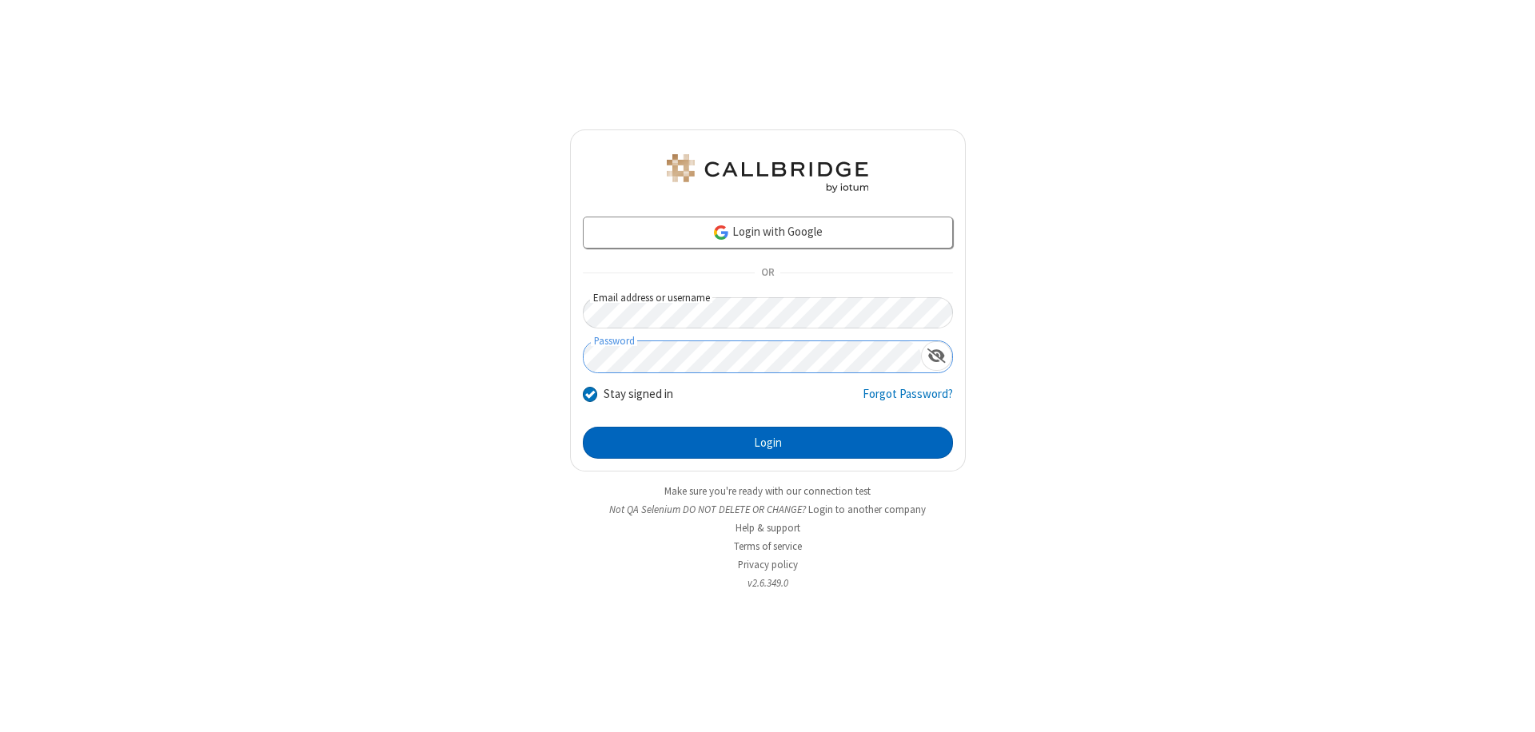
click at [768, 443] on button "Login" at bounding box center [768, 443] width 370 height 32
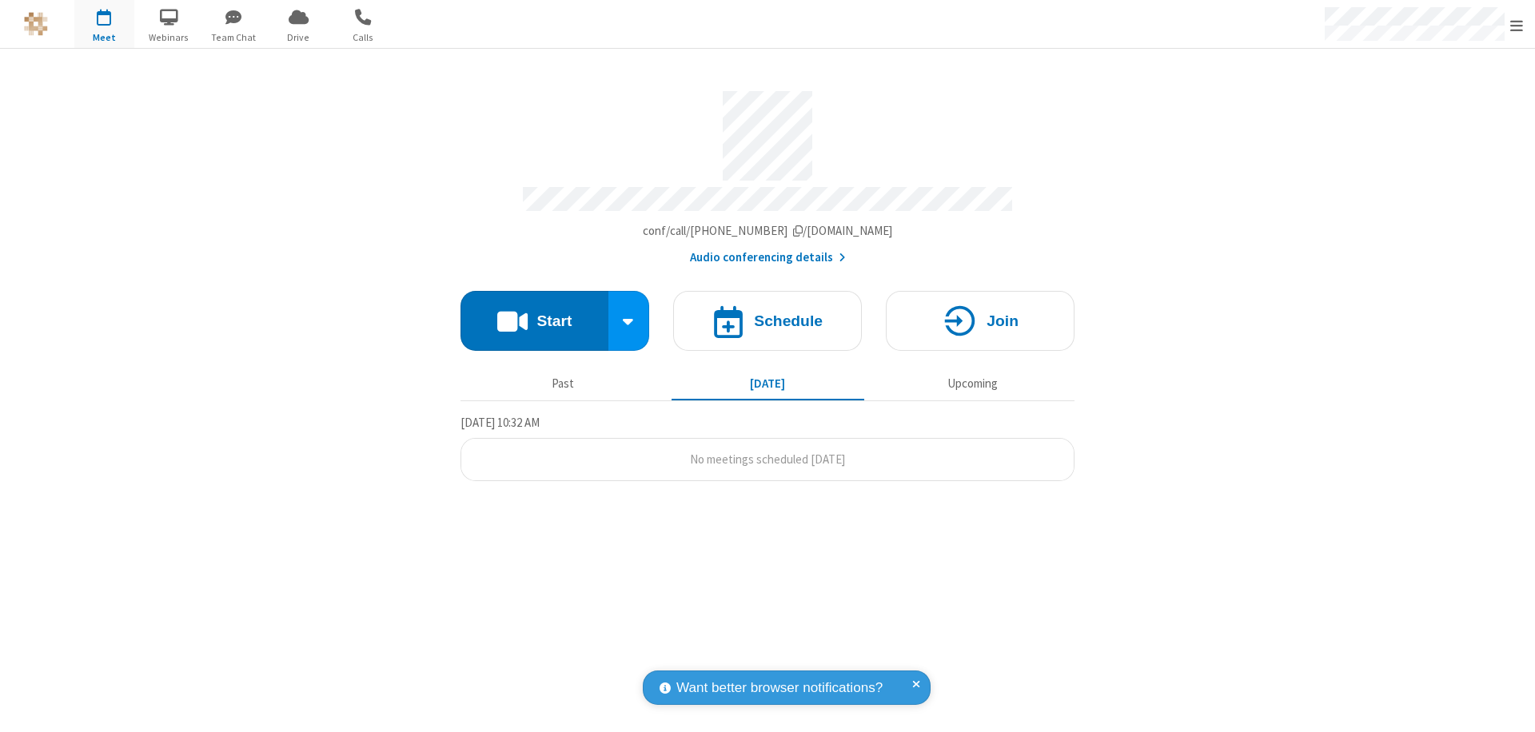
click at [1517, 25] on span "Open menu" at bounding box center [1516, 26] width 13 height 16
click at [298, 37] on span "Drive" at bounding box center [299, 37] width 60 height 14
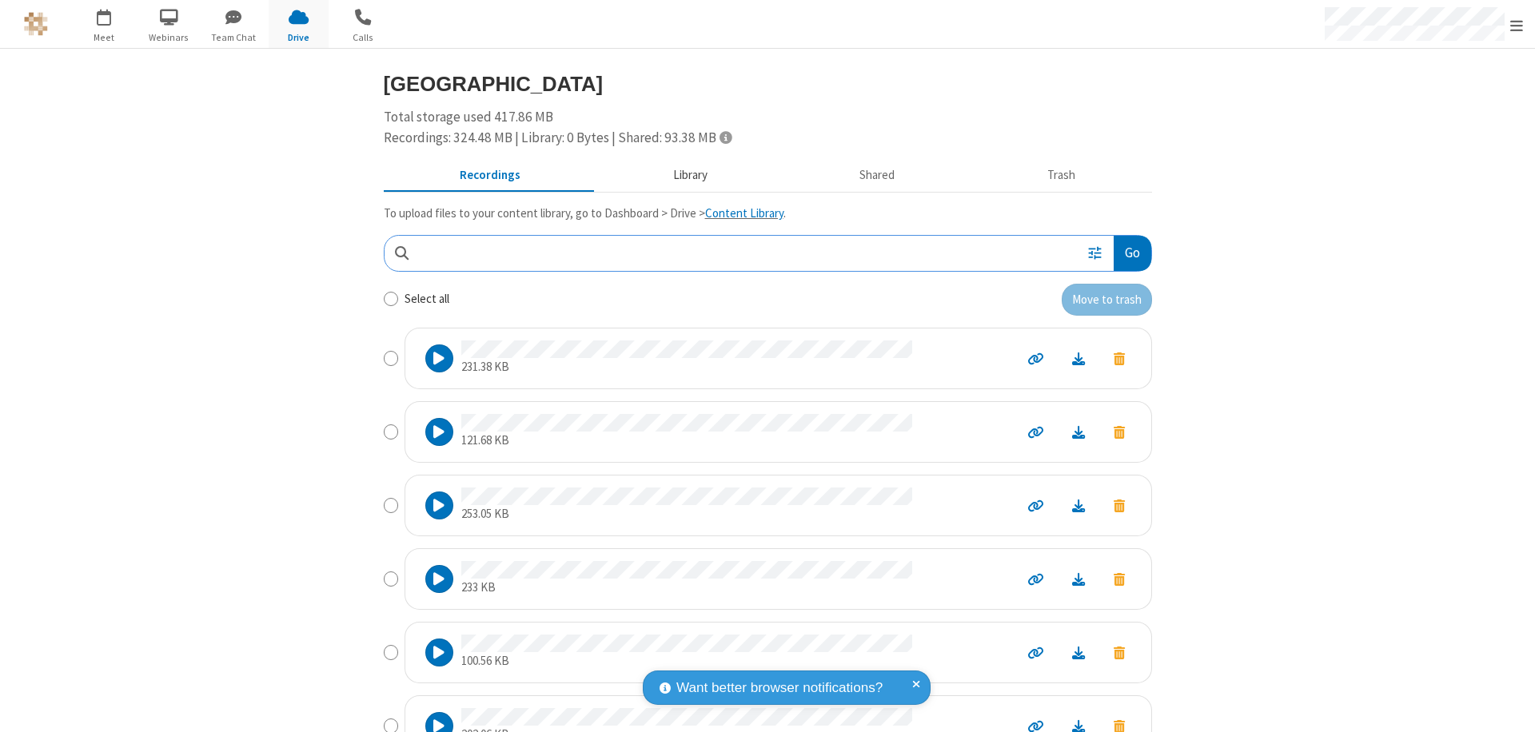
click at [682, 175] on button "Library" at bounding box center [690, 176] width 187 height 30
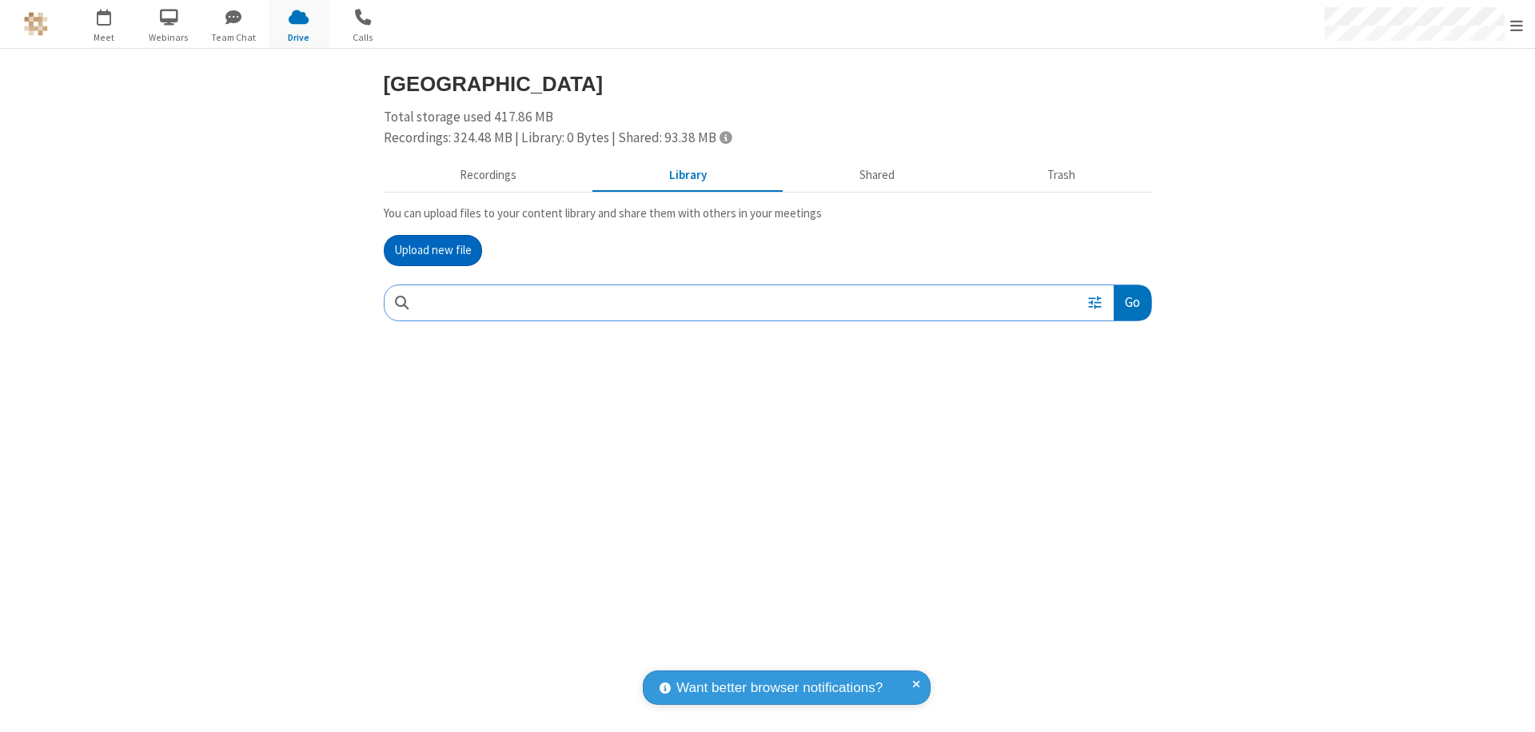
click at [433, 250] on button "Upload new file" at bounding box center [433, 251] width 98 height 32
